Goal: Transaction & Acquisition: Download file/media

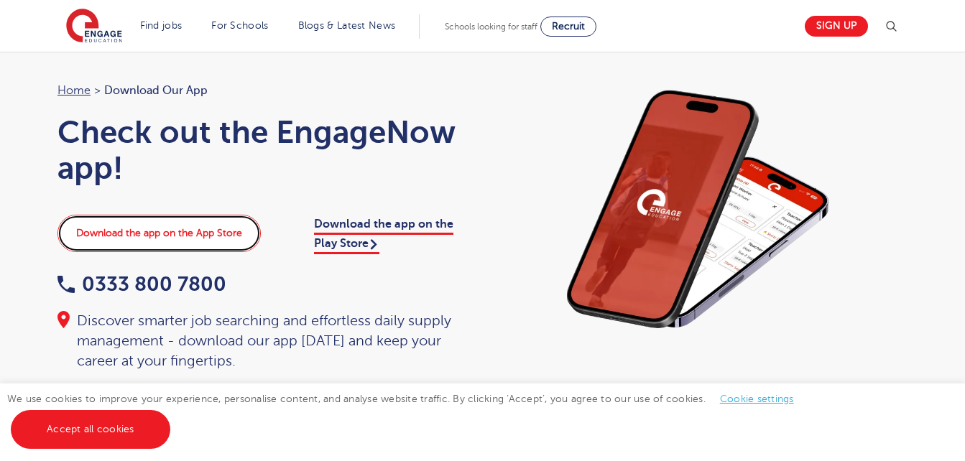
click at [179, 232] on link "Download the app on the App Store" at bounding box center [158, 233] width 203 height 37
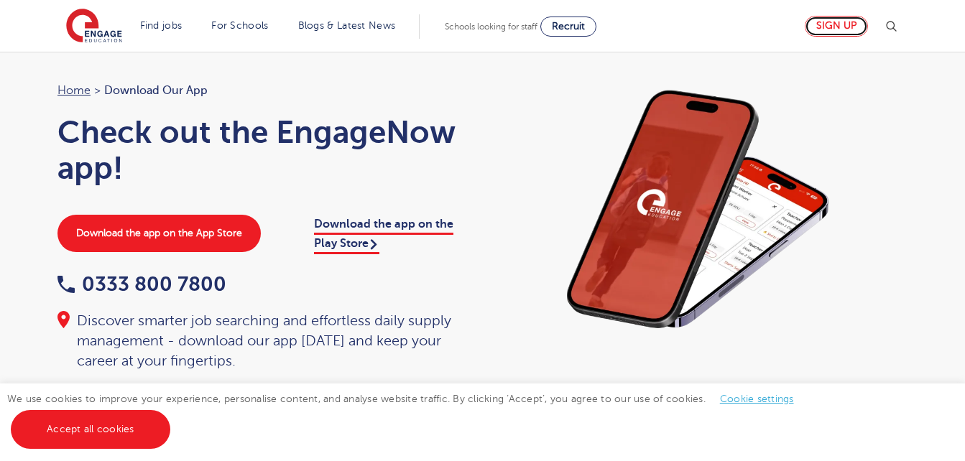
click at [853, 24] on link "Sign up" at bounding box center [835, 26] width 63 height 21
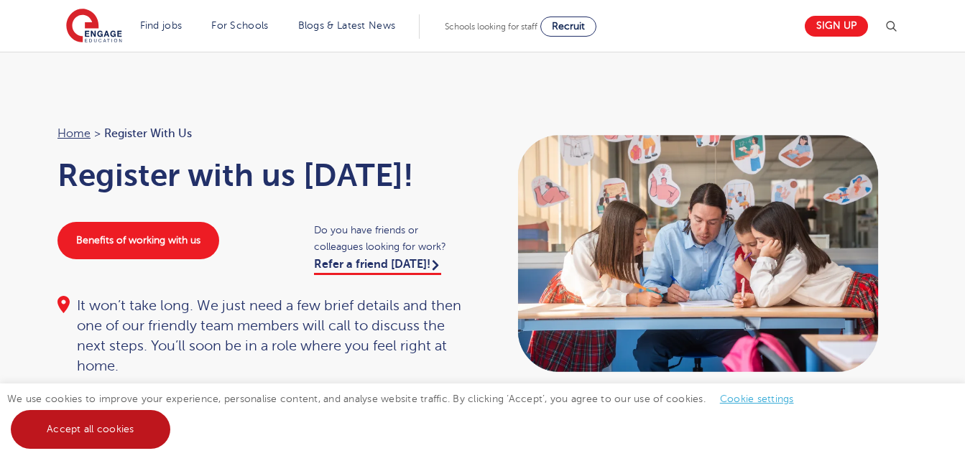
click at [81, 419] on link "Accept all cookies" at bounding box center [90, 429] width 159 height 39
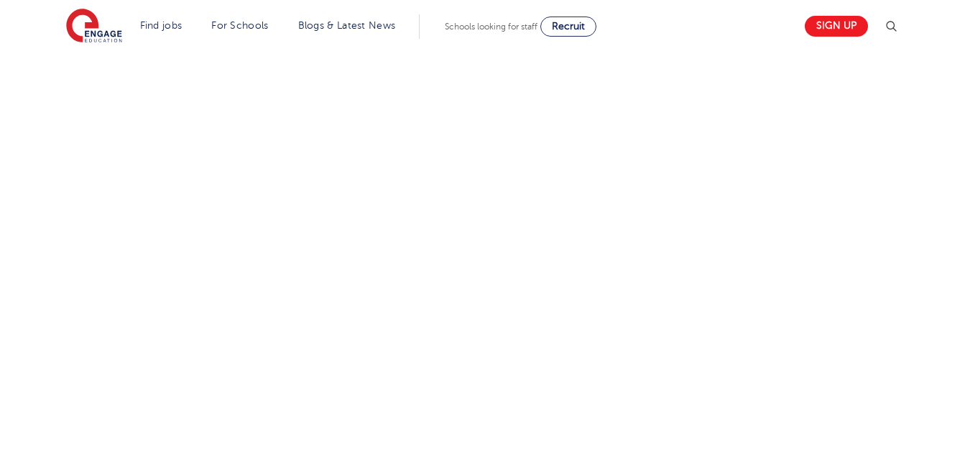
scroll to position [530, 0]
click at [694, 310] on div "Let us know more about you!" at bounding box center [482, 283] width 871 height 645
